Goal: Task Accomplishment & Management: Use online tool/utility

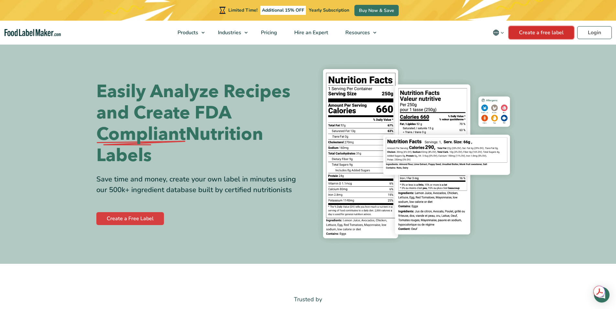
click at [518, 34] on link "Create a free label" at bounding box center [540, 32] width 65 height 13
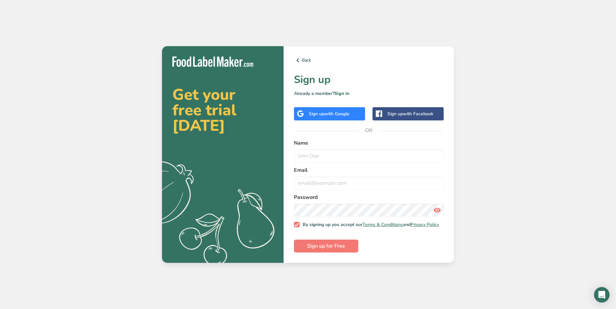
click at [357, 110] on div "Sign up with Google" at bounding box center [329, 113] width 71 height 13
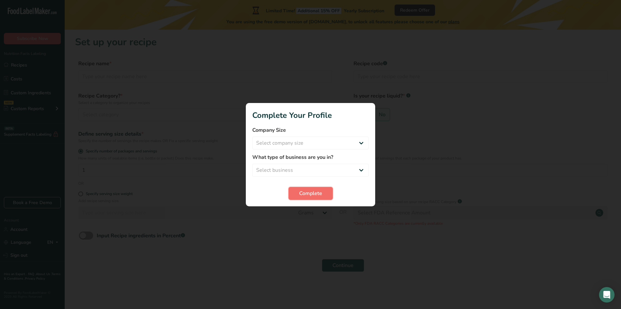
click at [308, 197] on span "Complete" at bounding box center [310, 194] width 23 height 8
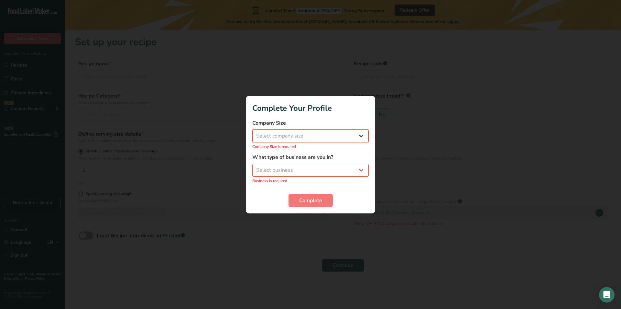
click at [323, 135] on select "Select company size Fewer than 10 Employees 10 to 50 Employees 51 to 500 Employ…" at bounding box center [310, 136] width 116 height 13
select select "1"
click at [252, 133] on select "Select company size Fewer than 10 Employees 10 to 50 Employees 51 to 500 Employ…" at bounding box center [310, 136] width 116 height 13
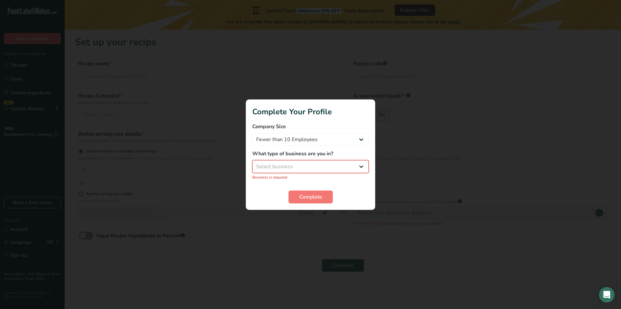
click at [319, 168] on select "Select business Packaged Food Manufacturer Restaurant & Cafe Bakery Meal Plans …" at bounding box center [310, 166] width 116 height 13
select select "2"
click at [252, 164] on select "Select business Packaged Food Manufacturer Restaurant & Cafe Bakery Meal Plans …" at bounding box center [310, 166] width 116 height 13
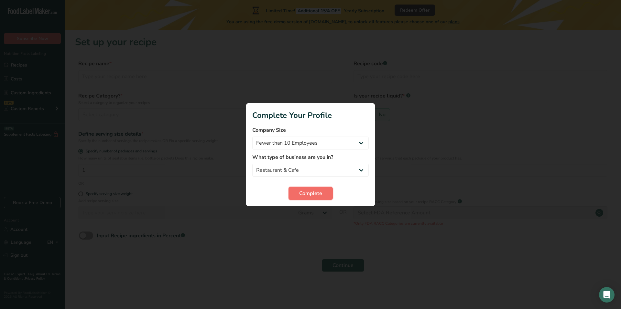
click at [311, 189] on button "Complete" at bounding box center [310, 193] width 44 height 13
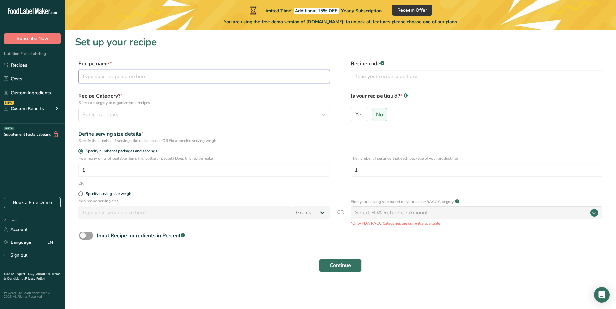
click at [178, 79] on input "text" at bounding box center [203, 76] width 251 height 13
type input "Sate Lokan"
click at [162, 118] on div "Select category" at bounding box center [201, 115] width 239 height 8
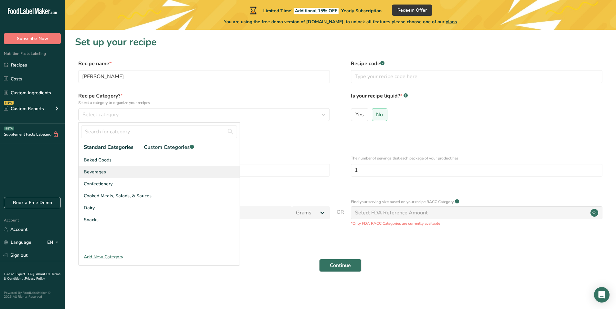
click at [155, 176] on div "Beverages" at bounding box center [159, 172] width 161 height 12
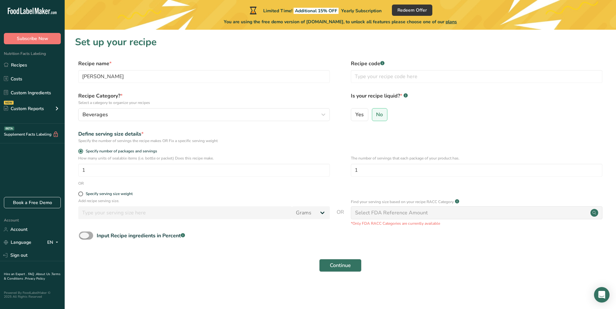
click at [88, 237] on span at bounding box center [86, 236] width 14 height 8
click at [83, 237] on input "Input Recipe ingredients in Percent .a-a{fill:#347362;}.b-a{fill:#fff;}" at bounding box center [81, 236] width 4 height 4
checkbox input "true"
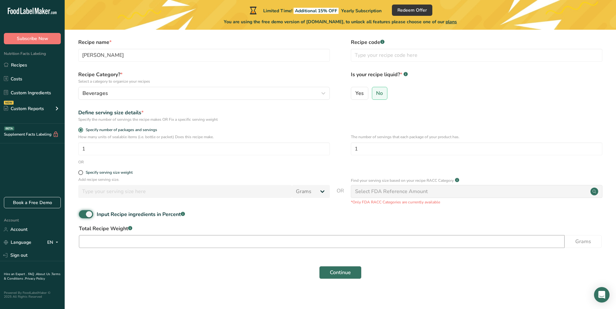
scroll to position [26, 0]
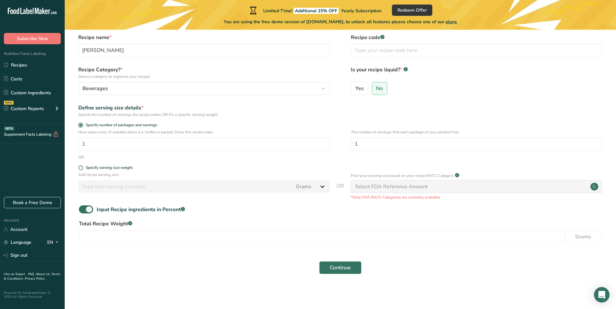
click at [434, 190] on div "Select FDA Reference Amount" at bounding box center [476, 186] width 251 height 13
click at [408, 242] on input "number" at bounding box center [321, 236] width 485 height 13
type input "7"
type input "1"
type input "10"
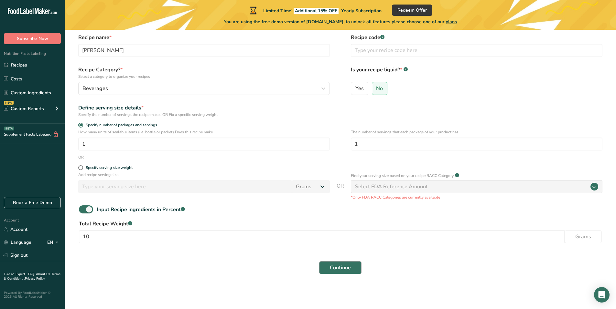
drag, startPoint x: 333, startPoint y: 275, endPoint x: 334, endPoint y: 268, distance: 6.9
click at [334, 268] on div "Continue" at bounding box center [340, 268] width 530 height 21
click at [334, 268] on span "Continue" at bounding box center [340, 268] width 21 height 8
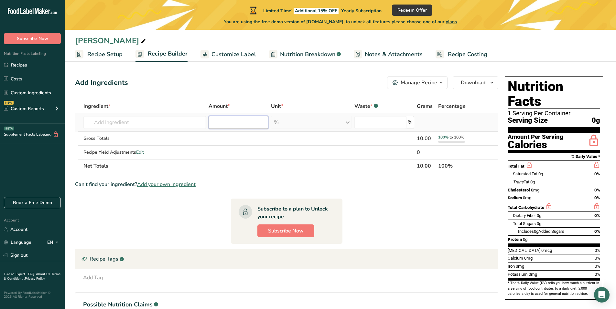
click at [219, 127] on input "number" at bounding box center [238, 122] width 60 height 13
click at [166, 123] on input "text" at bounding box center [144, 122] width 122 height 13
paste input "kerang Lokan segar (70%), santan kelapa murni, minyak goreng nabati, bawang mer…"
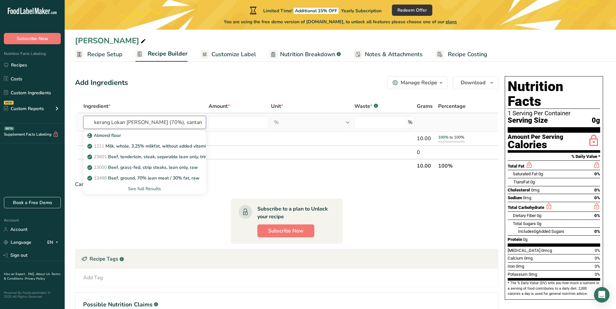
scroll to position [0, 338]
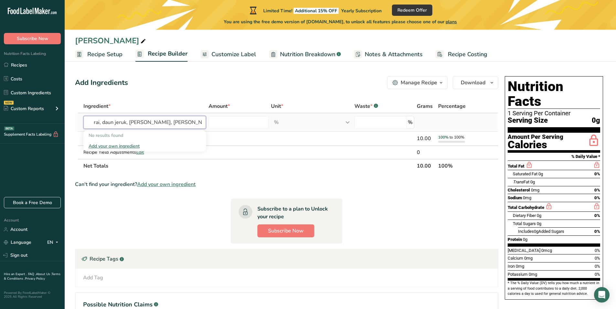
type input "kerang Lokan segar (70%), santan kelapa murni, minyak goreng nabati, bawang mer…"
click at [135, 147] on div "Add your own ingredient" at bounding box center [145, 146] width 112 height 7
click at [150, 122] on input "text" at bounding box center [144, 122] width 122 height 13
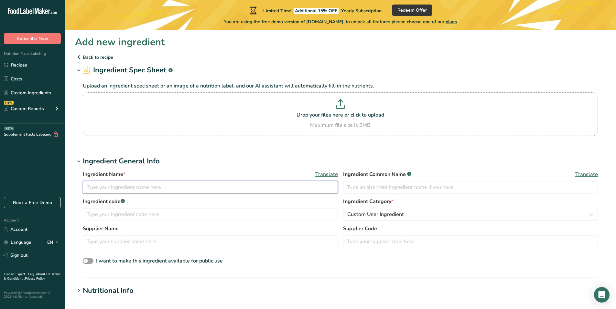
click at [246, 189] on input "text" at bounding box center [210, 187] width 255 height 13
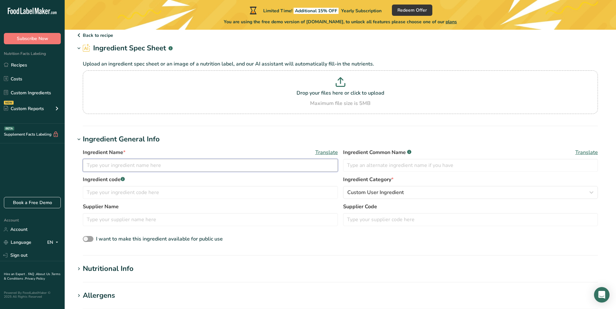
scroll to position [22, 0]
paste input "kerang Lokan segar (70%), santan kelapa murni, minyak goreng nabati, bawang mer…"
type input "kerang Lokan segar (70%), santan kelapa murni, minyak goreng nabati, bawang mer…"
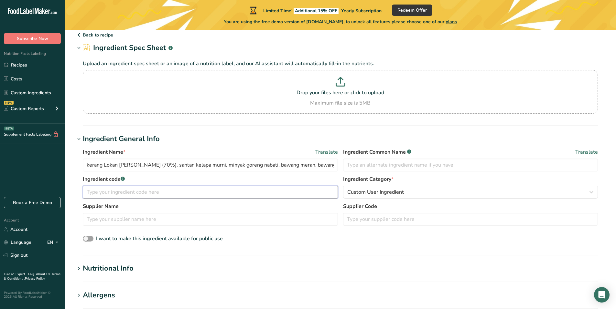
click at [220, 193] on input "text" at bounding box center [210, 192] width 255 height 13
click at [81, 34] on icon at bounding box center [79, 35] width 8 height 12
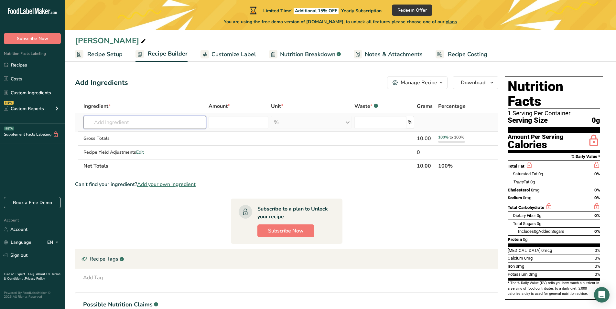
click at [130, 123] on input "text" at bounding box center [144, 122] width 122 height 13
type input "s"
click at [571, 170] on div "Saturated Fat 0g 0%" at bounding box center [556, 174] width 87 height 8
click at [543, 172] on span "0g" at bounding box center [540, 174] width 5 height 5
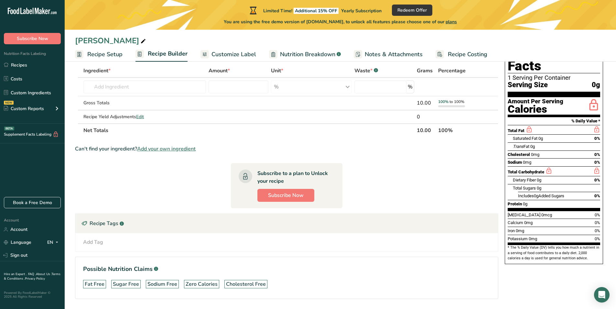
scroll to position [36, 0]
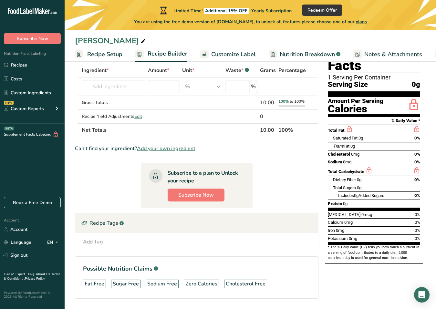
drag, startPoint x: 372, startPoint y: 122, endPoint x: 332, endPoint y: 122, distance: 40.7
click at [332, 134] on div "Saturated Fat 0g 0%" at bounding box center [374, 138] width 92 height 8
click at [380, 134] on div "Saturated Fat 0g 0%" at bounding box center [376, 138] width 87 height 8
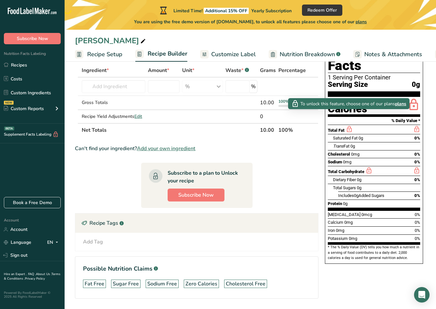
drag, startPoint x: 364, startPoint y: 118, endPoint x: 350, endPoint y: 117, distance: 14.3
click at [350, 125] on div "Total Fat" at bounding box center [374, 130] width 92 height 10
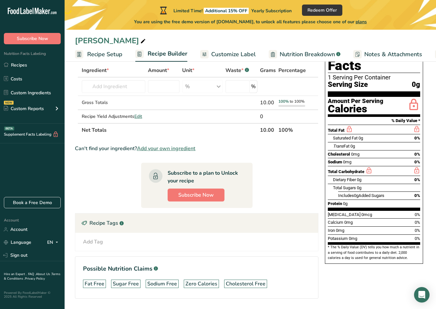
click at [350, 125] on icon at bounding box center [349, 129] width 7 height 8
click at [384, 142] on div "Trans Fat 0g" at bounding box center [376, 146] width 87 height 8
